Goal: Information Seeking & Learning: Learn about a topic

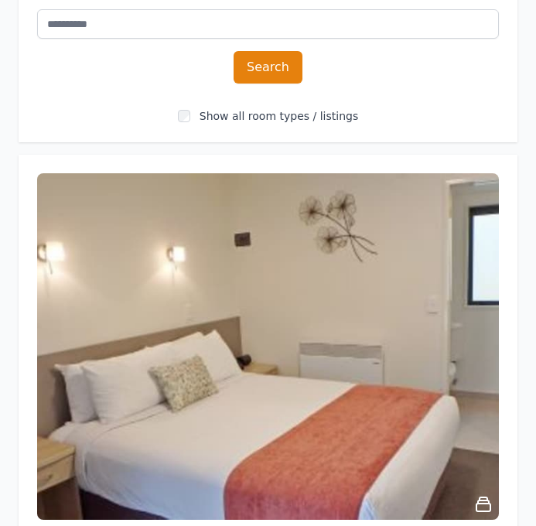
scroll to position [509, 0]
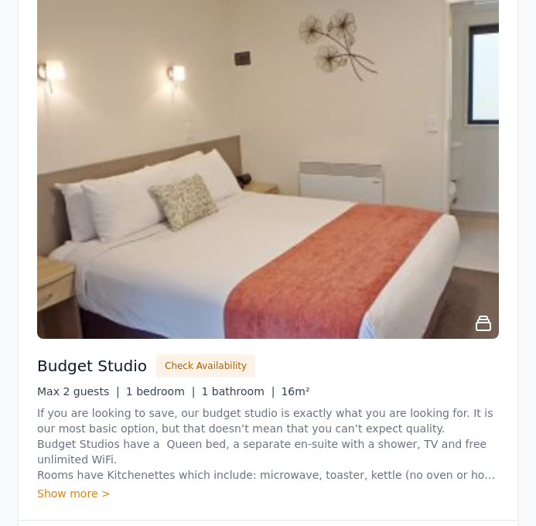
click at [404, 259] on img at bounding box center [268, 165] width 462 height 346
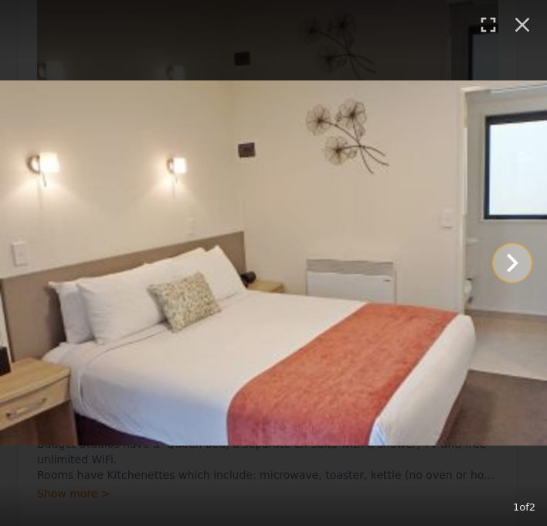
click at [510, 270] on icon "Show slide 2 of 2" at bounding box center [513, 263] width 12 height 19
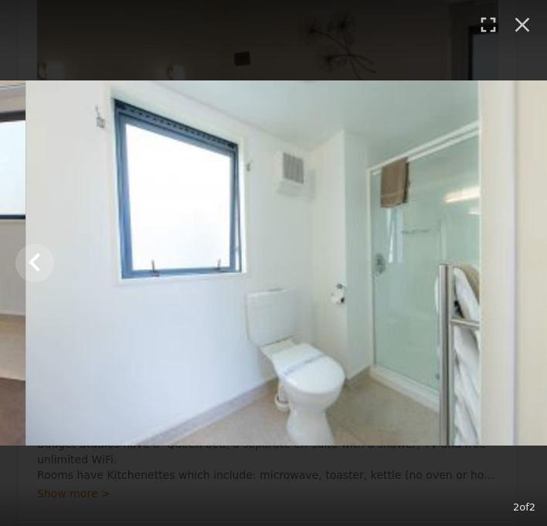
click at [510, 270] on img at bounding box center [299, 263] width 547 height 366
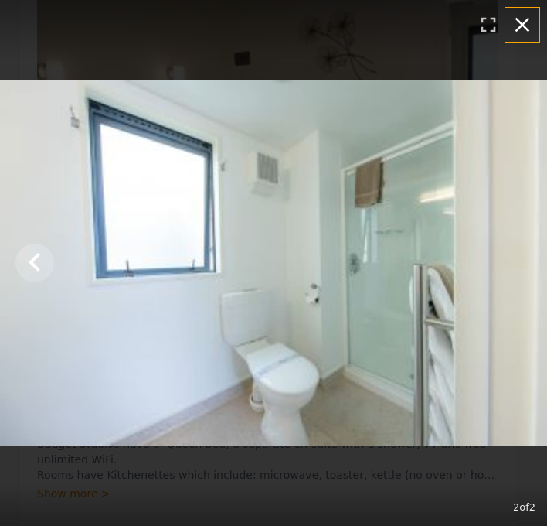
click at [514, 39] on button "button" at bounding box center [523, 25] width 34 height 34
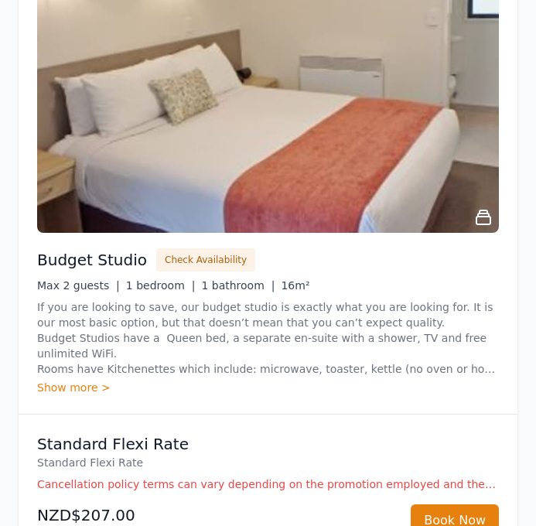
scroll to position [635, 0]
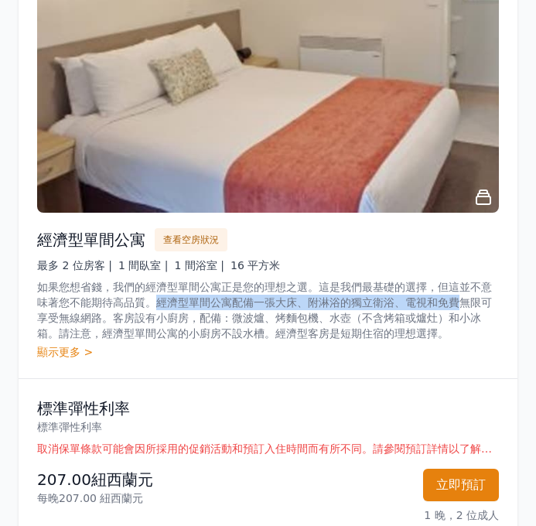
drag, startPoint x: 155, startPoint y: 304, endPoint x: 465, endPoint y: 303, distance: 310.1
click at [465, 303] on font "如果您想省錢，我們的經濟型單間公寓正是您的理想之選。這是我們最基礎的選擇，但這並不意味著您不能期待高品質。經濟型單間公寓配備一張大床、附淋浴的獨立衛浴、電視和…" at bounding box center [264, 310] width 455 height 59
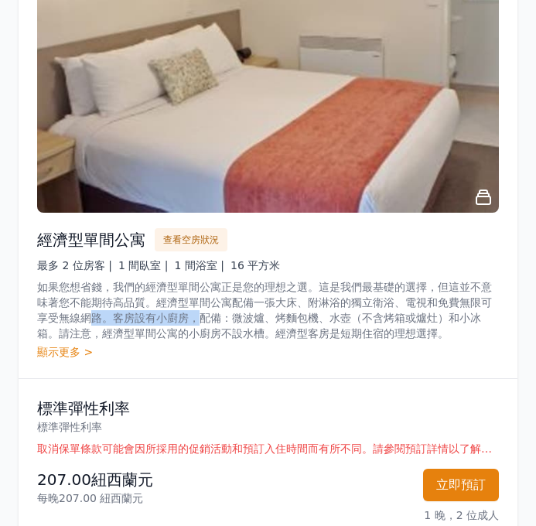
drag, startPoint x: 204, startPoint y: 325, endPoint x: 86, endPoint y: 324, distance: 118.3
click at [86, 324] on p "如果您想省錢，我們的經濟型單間公寓正是您的理想之選。這是我們最基礎的選擇，但這並不意味著您不能期待高品質。經濟型單間公寓配備一張大床、附淋浴的獨立衛浴、電視和…" at bounding box center [268, 310] width 462 height 62
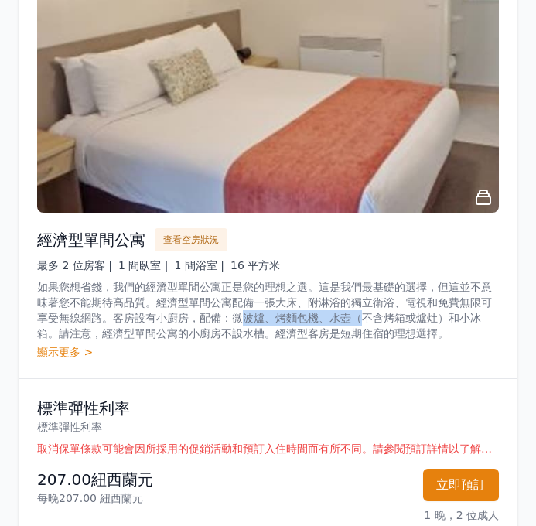
drag, startPoint x: 246, startPoint y: 325, endPoint x: 367, endPoint y: 322, distance: 120.7
click at [367, 322] on p "如果您想省錢，我們的經濟型單間公寓正是您的理想之選。這是我們最基礎的選擇，但這並不意味著您不能期待高品質。經濟型單間公寓配備一張大床、附淋浴的獨立衛浴、電視和…" at bounding box center [268, 310] width 462 height 62
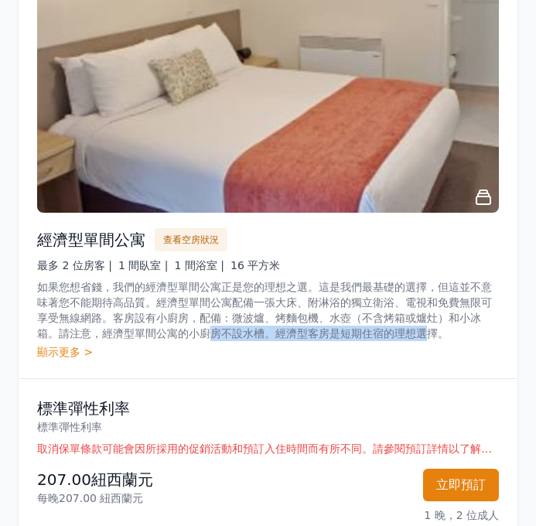
drag, startPoint x: 429, startPoint y: 337, endPoint x: 196, endPoint y: 341, distance: 233.6
click at [213, 339] on p "如果您想省錢，我們的經濟型單間公寓正是您的理想之選。這是我們最基礎的選擇，但這並不意味著您不能期待高品質。經濟型單間公寓配備一張大床、附淋浴的獨立衛浴、電視和…" at bounding box center [268, 310] width 462 height 62
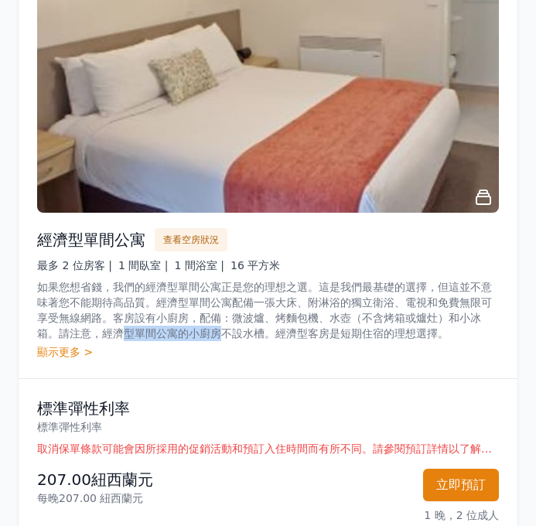
drag, startPoint x: 121, startPoint y: 334, endPoint x: 226, endPoint y: 335, distance: 104.4
click at [226, 335] on font "如果您想省錢，我們的經濟型單間公寓正是您的理想之選。這是我們最基礎的選擇，但這並不意味著您不能期待高品質。經濟型單間公寓配備一張大床、附淋浴的獨立衛浴、電視和…" at bounding box center [264, 310] width 455 height 59
drag, startPoint x: 101, startPoint y: 336, endPoint x: 257, endPoint y: 334, distance: 156.2
click at [257, 334] on font "如果您想省錢，我們的經濟型單間公寓正是您的理想之選。這是我們最基礎的選擇，但這並不意味著您不能期待高品質。經濟型單間公寓配備一張大床、附淋浴的獨立衛浴、電視和…" at bounding box center [264, 310] width 455 height 59
drag, startPoint x: 269, startPoint y: 335, endPoint x: 384, endPoint y: 335, distance: 114.4
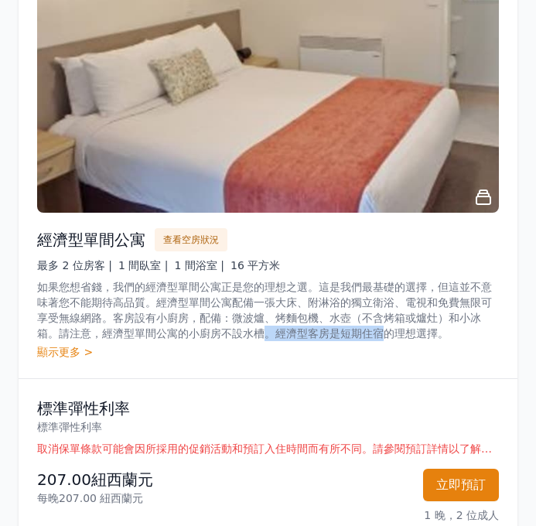
click at [383, 335] on font "如果您想省錢，我們的經濟型單間公寓正是您的理想之選。這是我們最基礎的選擇，但這並不意味著您不能期待高品質。經濟型單間公寓配備一張大床、附淋浴的獨立衛浴、電視和…" at bounding box center [264, 310] width 455 height 59
click at [384, 335] on font "如果您想省錢，我們的經濟型單間公寓正是您的理想之選。這是我們最基礎的選擇，但這並不意味著您不能期待高品質。經濟型單間公寓配備一張大床、附淋浴的獨立衛浴、電視和…" at bounding box center [264, 310] width 455 height 59
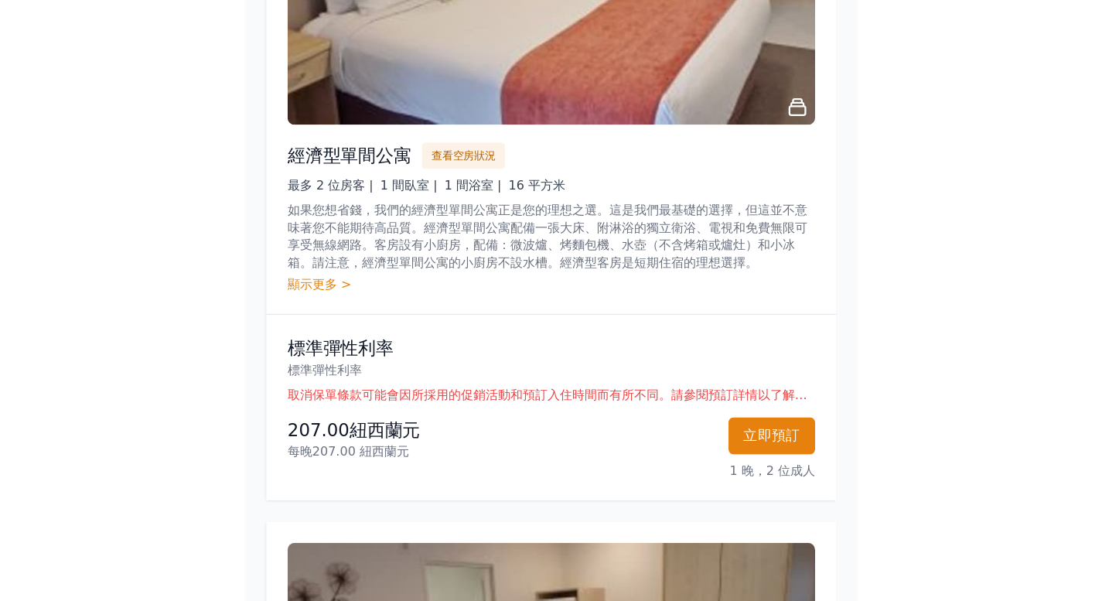
scroll to position [818, 0]
